Goal: Task Accomplishment & Management: Manage account settings

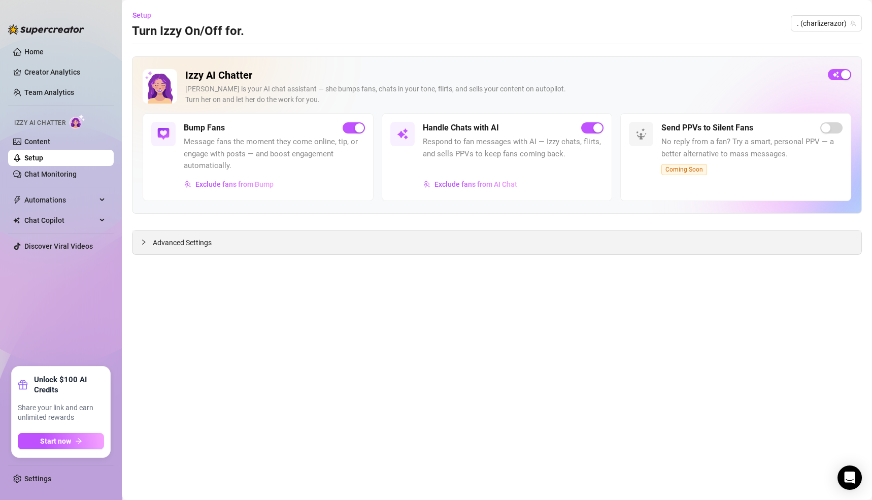
click at [185, 243] on span "Advanced Settings" at bounding box center [182, 242] width 59 height 11
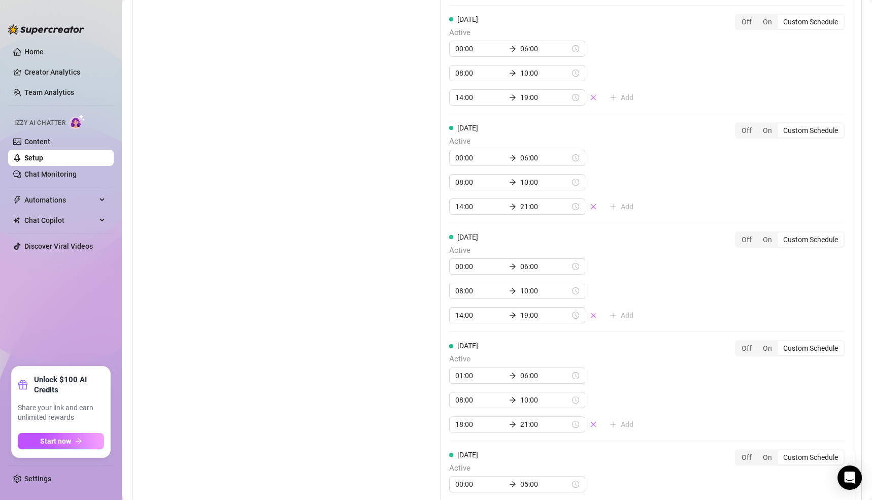
scroll to position [1107, 0]
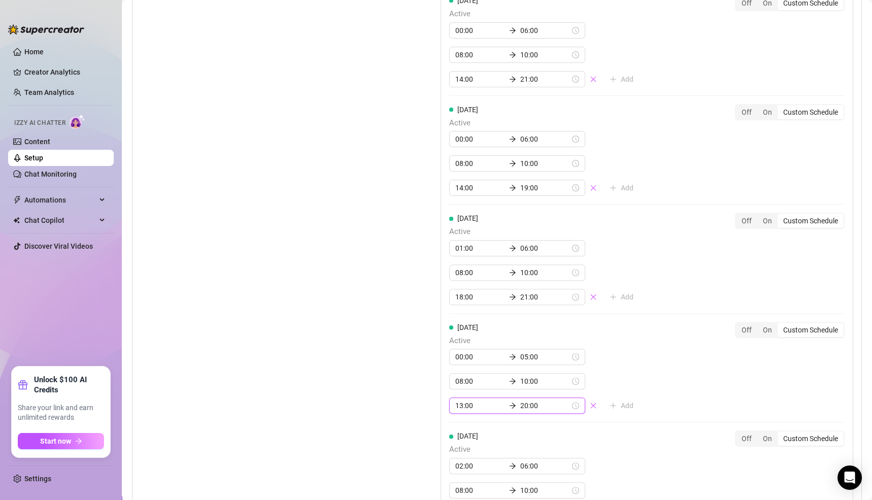
click at [520, 400] on input "20:00" at bounding box center [545, 405] width 50 height 11
click at [668, 365] on div "[DATE] Active 00:00 05:00 08:00 10:00 13:00 20:00 Add Off On Custom Schedule" at bounding box center [646, 368] width 395 height 92
click at [520, 400] on input "20:00" at bounding box center [545, 405] width 50 height 11
type input "20:00"
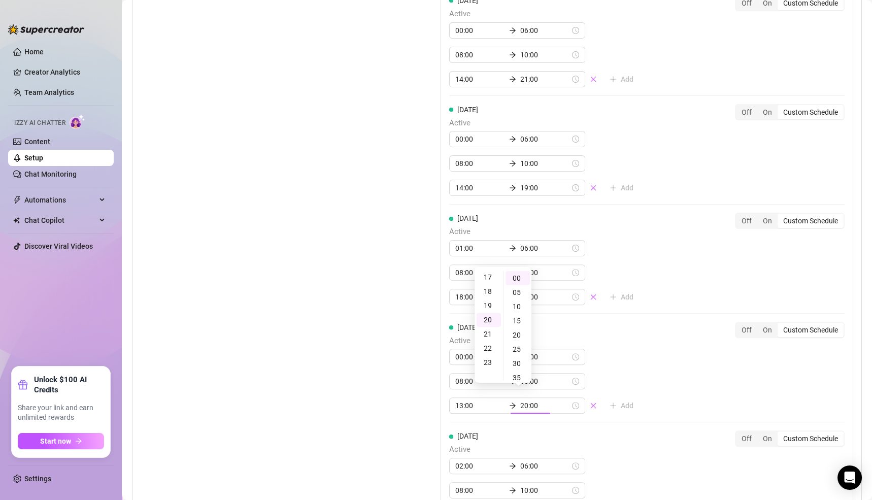
click at [659, 399] on div "[DATE] Active 00:00 05:00 08:00 10:00 13:00 20:00 Add Off On Custom Schedule" at bounding box center [646, 368] width 395 height 92
click at [457, 400] on input "13:00" at bounding box center [480, 405] width 50 height 11
click at [490, 294] on div "14" at bounding box center [488, 293] width 24 height 14
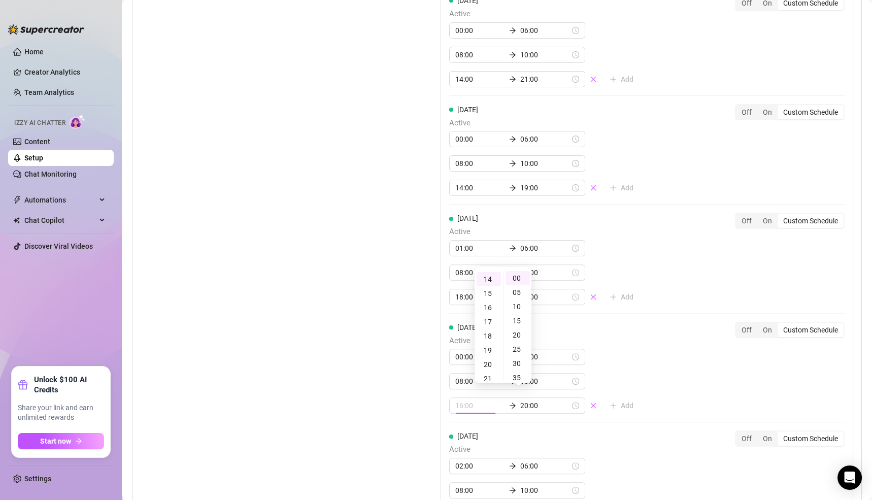
type input "14:00"
click at [708, 389] on div "[DATE] Active 00:00 05:00 08:00 10:00 14:00 20:00 Add Off On Custom Schedule" at bounding box center [646, 368] width 395 height 92
click at [721, 392] on div "[DATE] Active 02:00 06:00 08:00 10:00 15:30 21:00 Add Off On Custom Schedule [D…" at bounding box center [646, 154] width 412 height 771
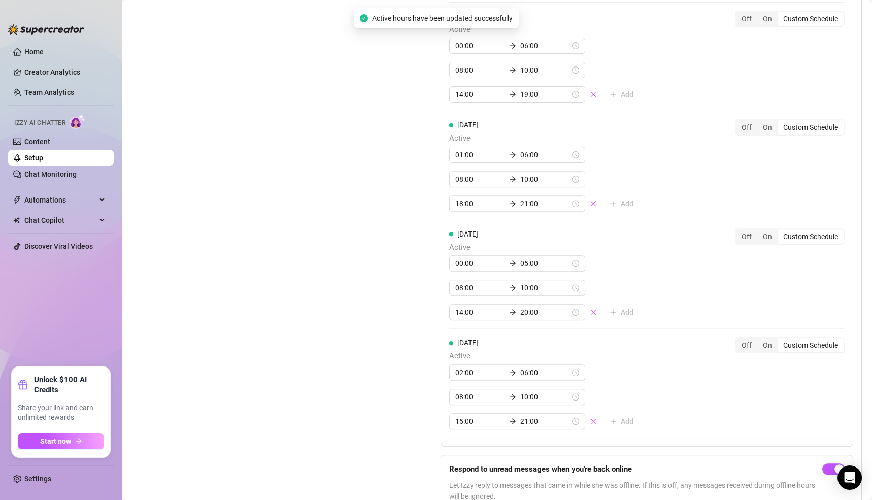
scroll to position [1216, 0]
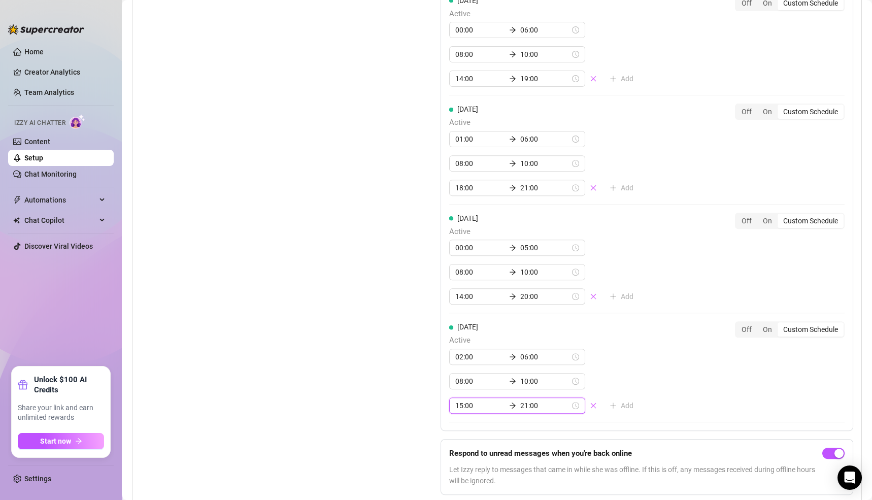
click at [520, 400] on input "21:00" at bounding box center [545, 405] width 50 height 11
click at [458, 286] on div "18" at bounding box center [459, 286] width 24 height 14
type input "18:00"
click at [699, 407] on div "[DATE] Active 02:00 06:00 08:00 10:00 15:00 18:00 Add Off On Custom Schedule" at bounding box center [646, 371] width 395 height 101
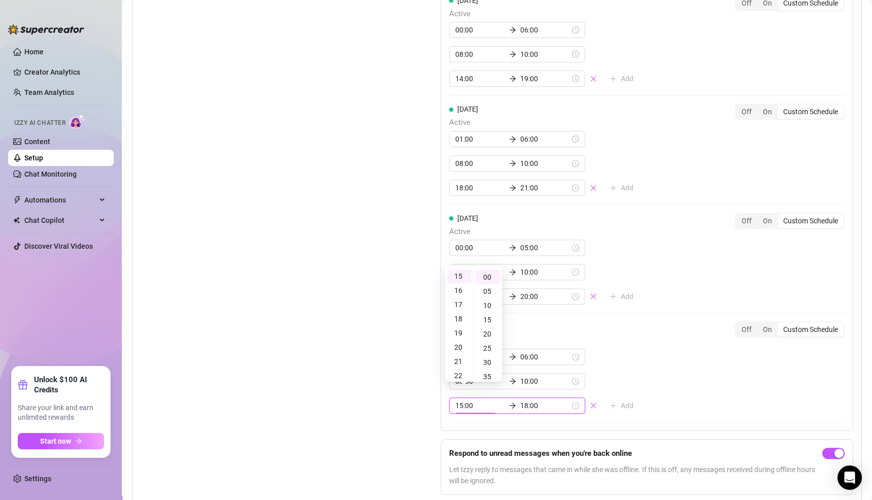
scroll to position [213, 0]
click at [695, 401] on div "[DATE] Active 02:00 06:00 08:00 10:00 15:30 21:00 Add Off On Custom Schedule [D…" at bounding box center [646, 81] width 412 height 843
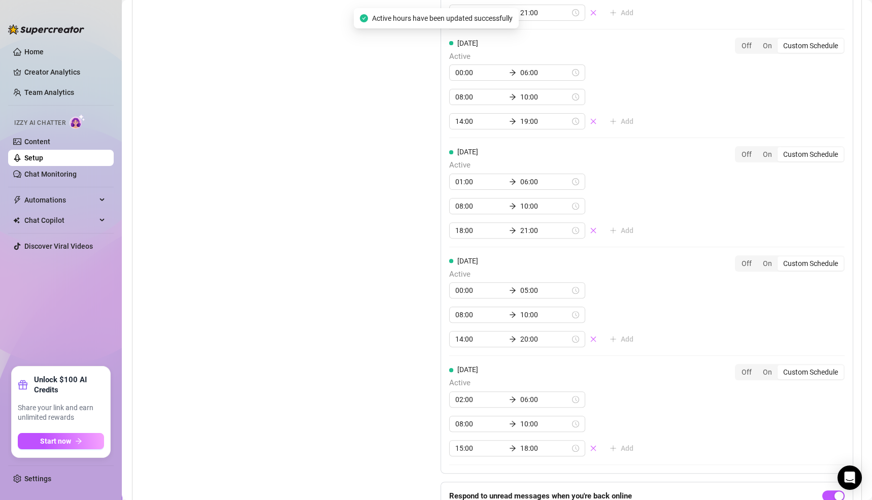
scroll to position [1216, 0]
